Goal: Navigation & Orientation: Find specific page/section

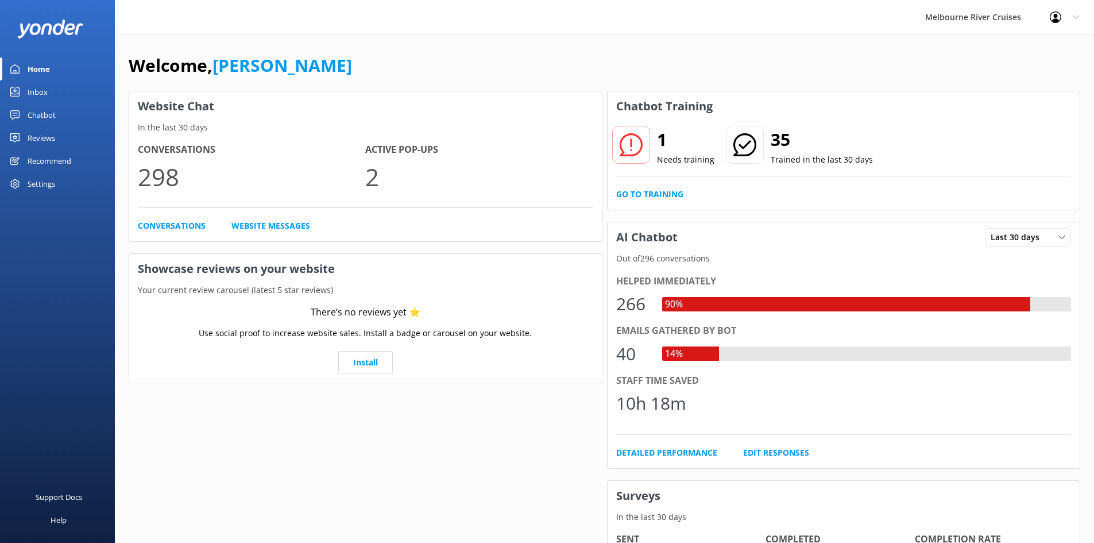
click at [36, 92] on div "Inbox" at bounding box center [38, 91] width 20 height 23
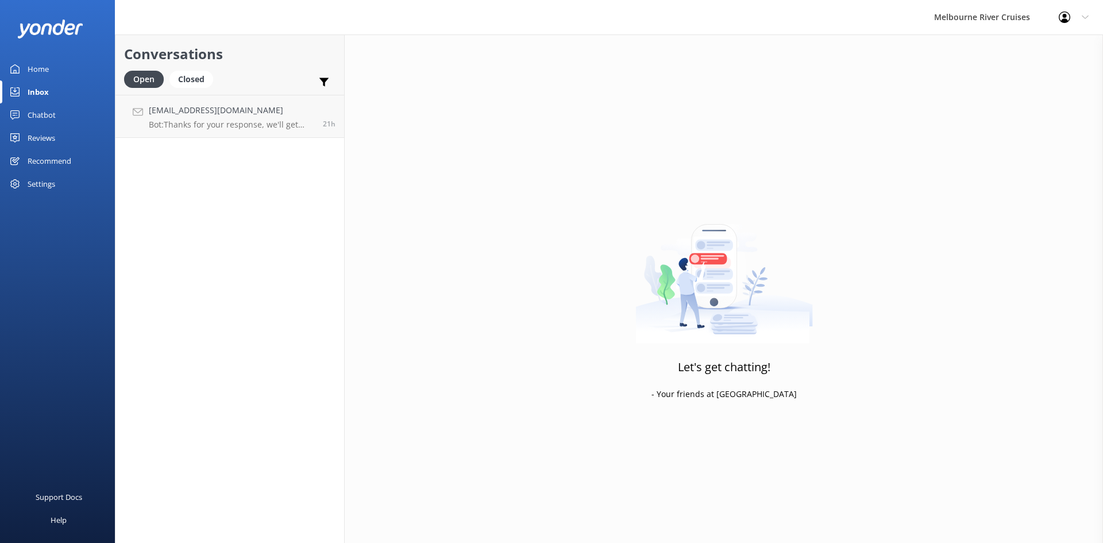
click at [42, 66] on div "Home" at bounding box center [38, 68] width 21 height 23
